Goal: Find specific page/section: Find specific page/section

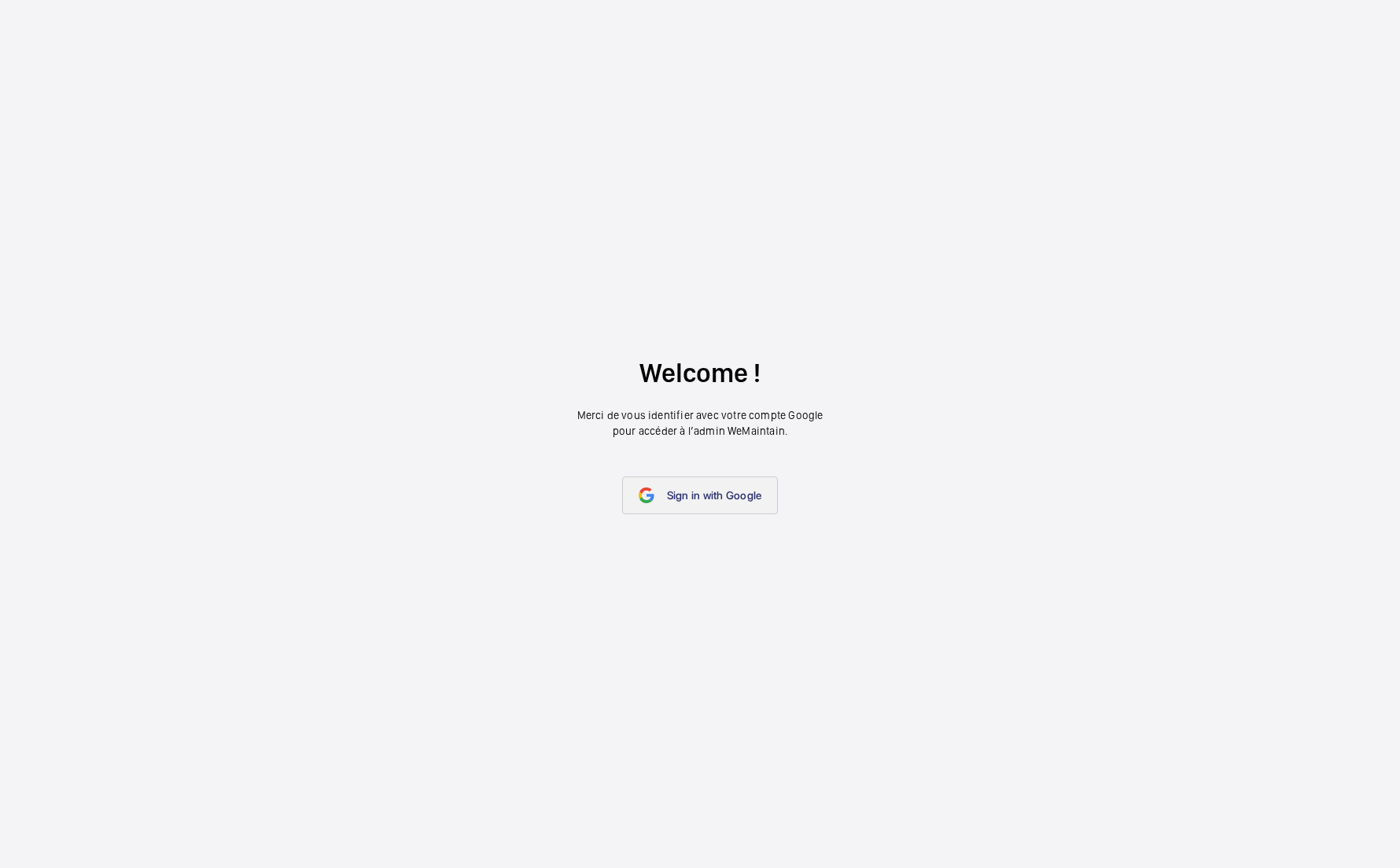
click at [704, 504] on link "Sign in with Google" at bounding box center [700, 495] width 156 height 38
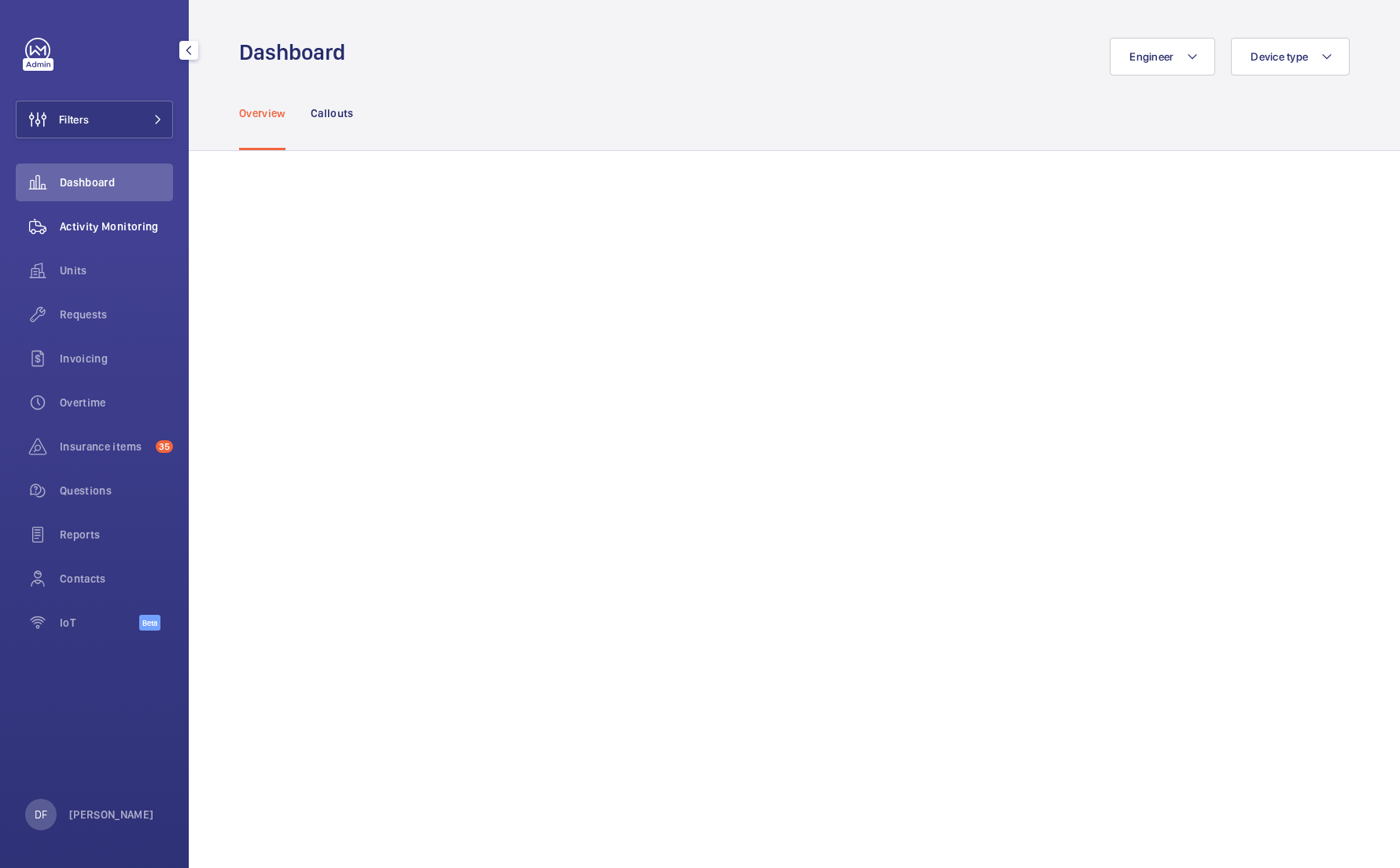
click at [111, 233] on span "Activity Monitoring" at bounding box center [117, 226] width 113 height 15
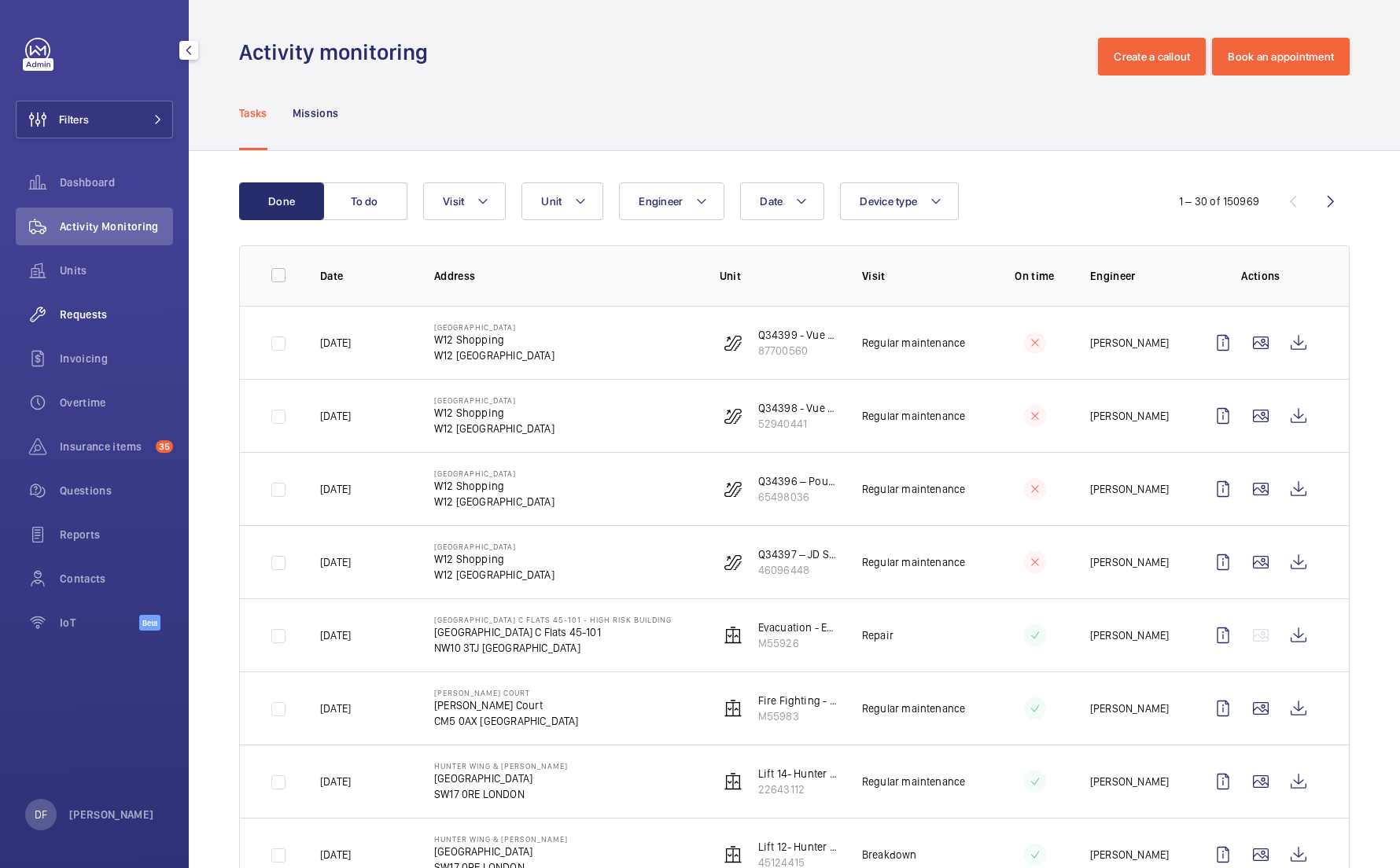
click at [125, 328] on div "Requests" at bounding box center [94, 314] width 157 height 38
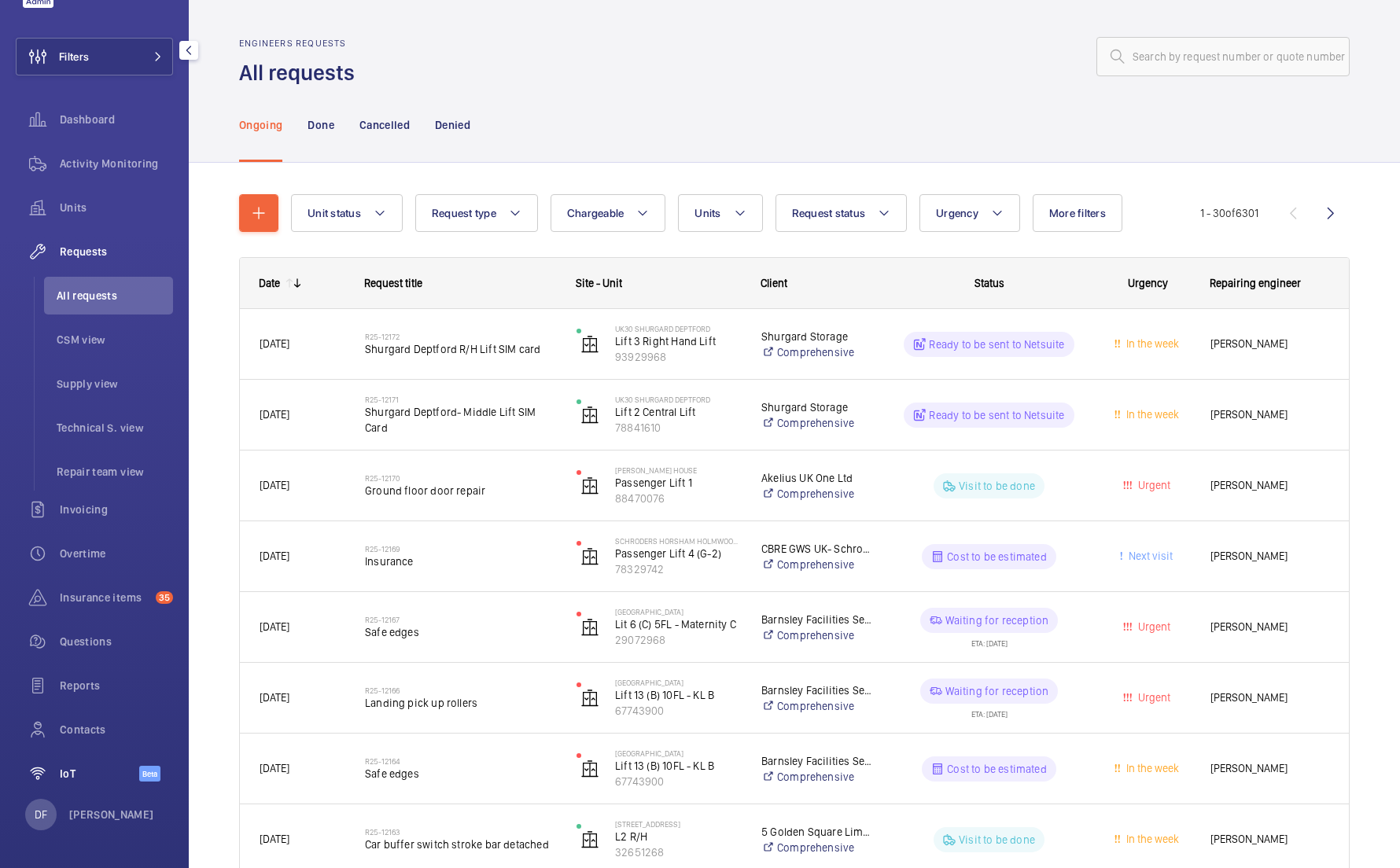
scroll to position [63, 0]
click at [111, 819] on p "[PERSON_NAME]" at bounding box center [111, 815] width 85 height 15
